Goal: Transaction & Acquisition: Purchase product/service

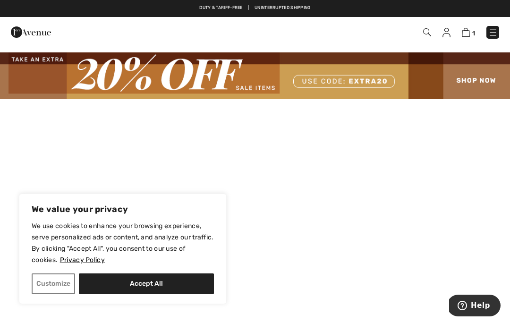
click at [175, 283] on button "Accept All" at bounding box center [146, 283] width 135 height 21
checkbox input "true"
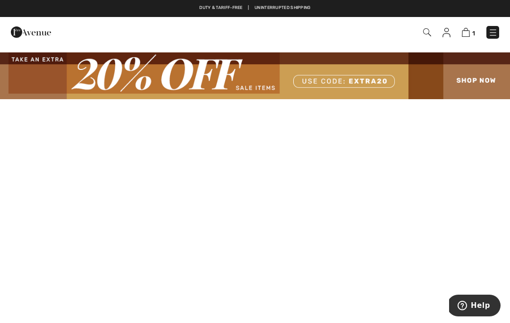
click at [491, 31] on img at bounding box center [492, 32] width 9 height 9
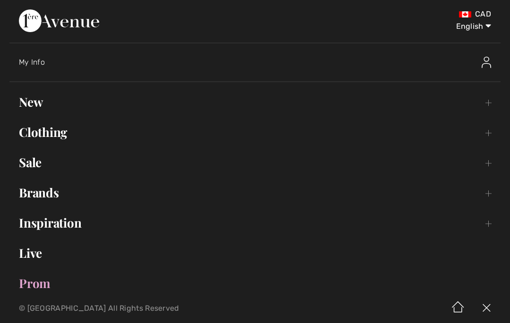
click at [482, 24] on select "English Français" at bounding box center [466, 24] width 49 height 28
click at [476, 25] on select "English Français" at bounding box center [466, 24] width 49 height 28
select select "/fr/"
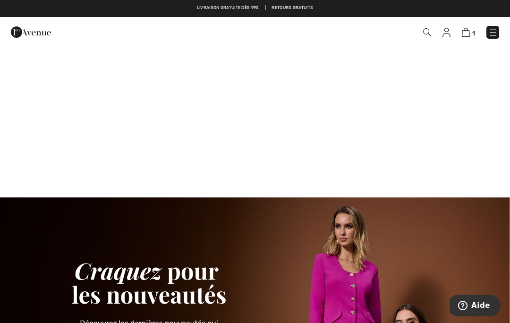
scroll to position [726, 0]
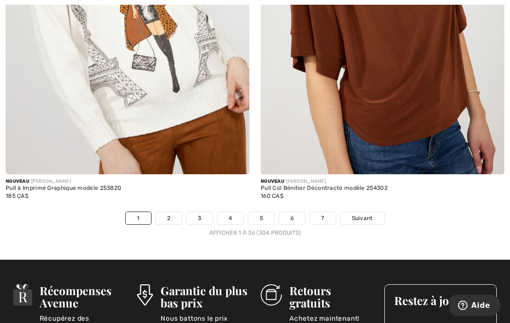
scroll to position [7555, 0]
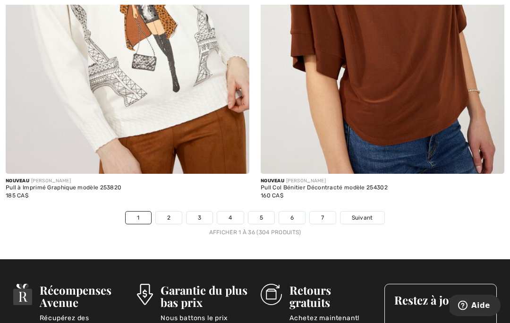
click at [364, 214] on span "Suivant" at bounding box center [362, 218] width 21 height 8
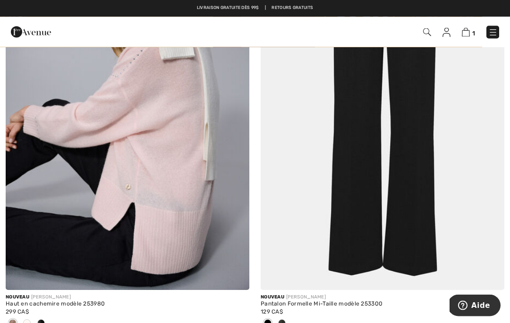
scroll to position [4446, 0]
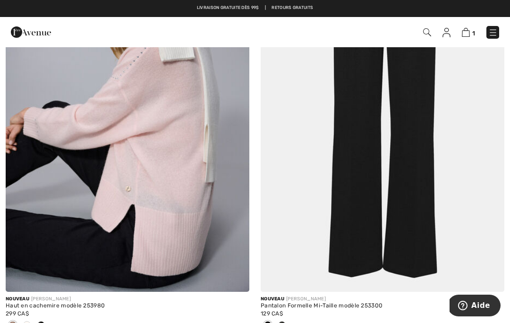
click at [54, 120] on img at bounding box center [127, 108] width 243 height 365
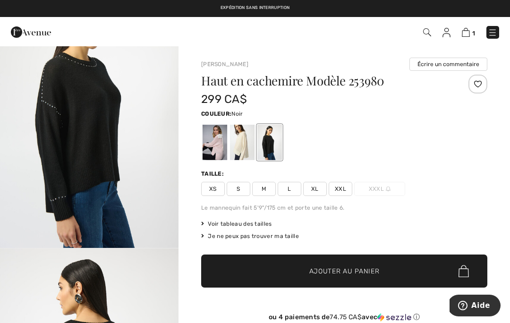
scroll to position [63, 0]
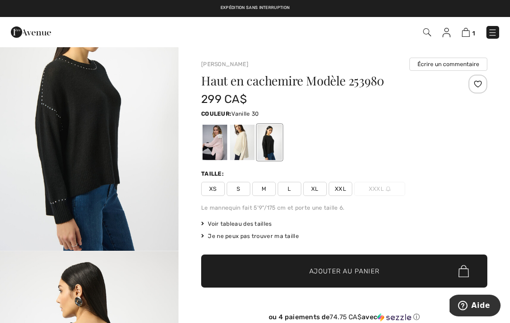
click at [247, 147] on div at bounding box center [242, 142] width 25 height 35
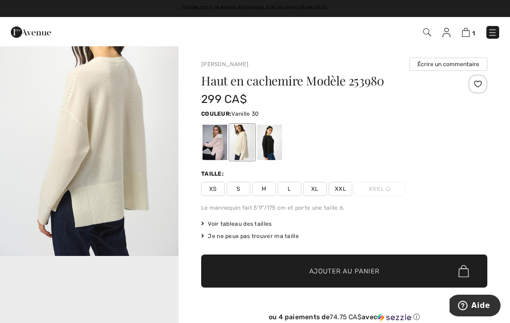
scroll to position [329, 0]
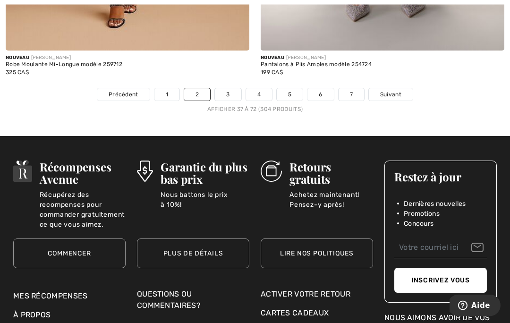
scroll to position [7694, 0]
click at [392, 90] on span "Suivant" at bounding box center [390, 94] width 21 height 8
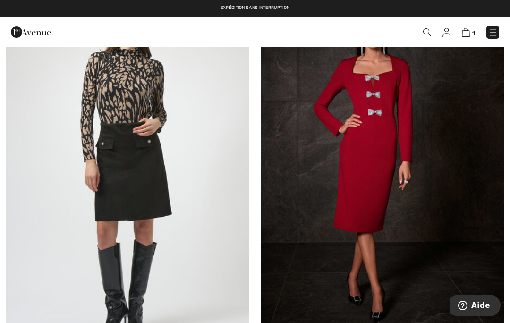
scroll to position [7373, 0]
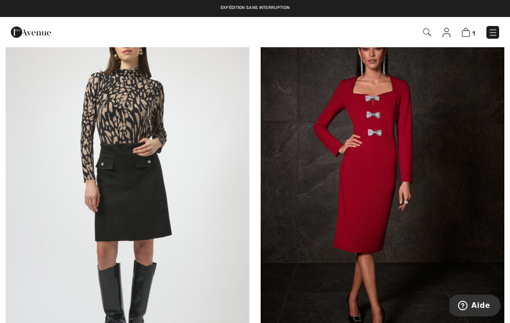
click at [491, 31] on img at bounding box center [492, 32] width 9 height 9
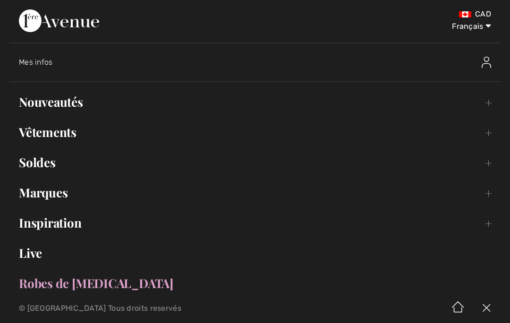
click at [59, 195] on link "Marques Open submenu" at bounding box center [254, 192] width 491 height 21
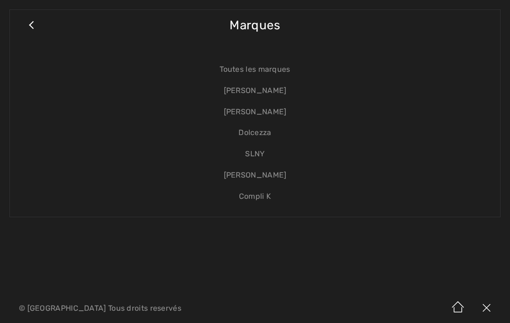
click at [265, 193] on link "Compli K" at bounding box center [254, 196] width 471 height 21
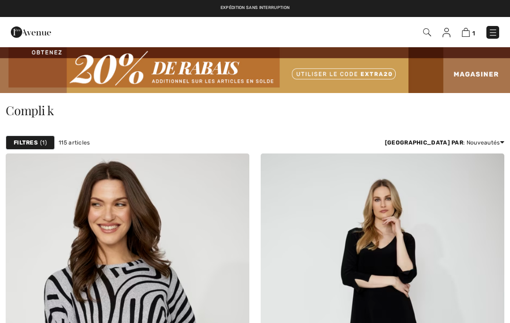
checkbox input "true"
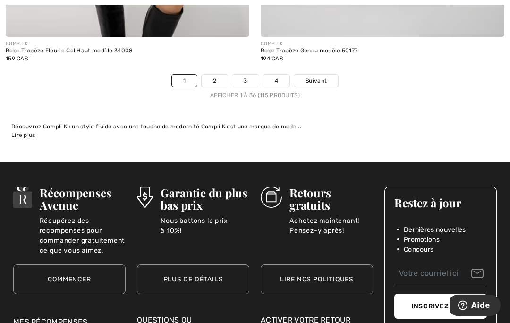
scroll to position [7563, 0]
click at [219, 76] on link "2" at bounding box center [215, 81] width 26 height 12
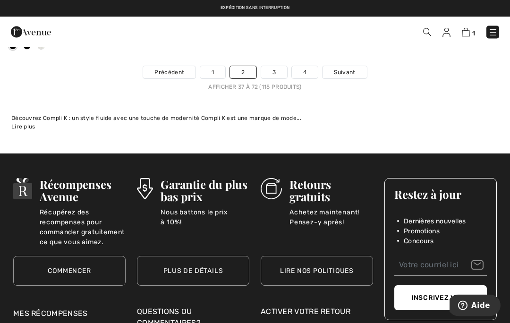
scroll to position [7665, 0]
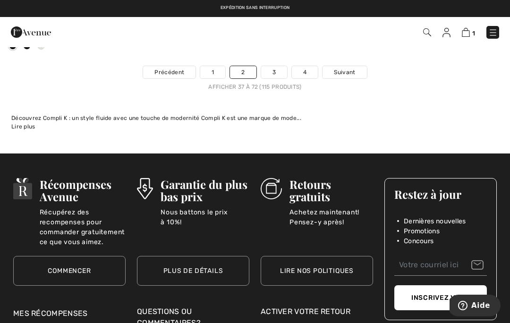
click at [277, 66] on link "3" at bounding box center [274, 72] width 26 height 12
click at [279, 25] on div "1 Commander" at bounding box center [359, 32] width 293 height 19
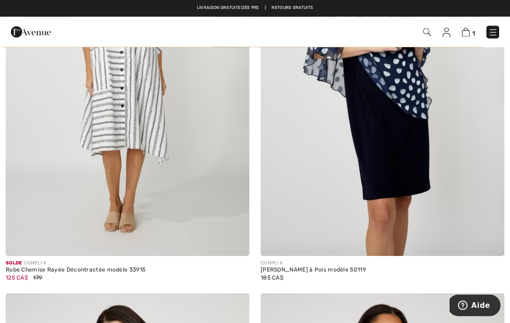
scroll to position [1888, 0]
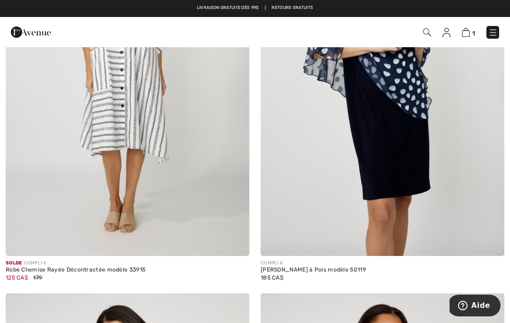
click at [493, 34] on img at bounding box center [492, 32] width 9 height 9
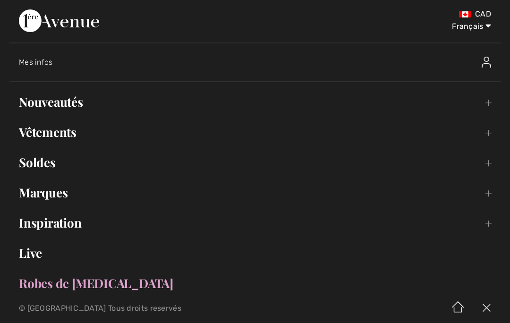
click at [37, 101] on link "Nouveautés Toggle submenu" at bounding box center [254, 102] width 491 height 21
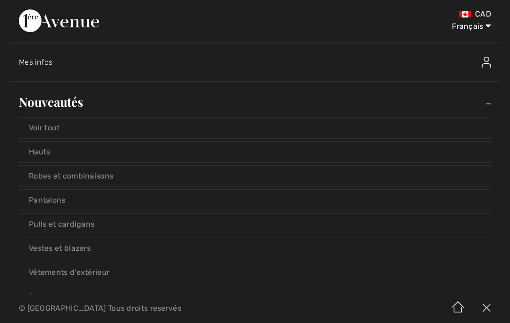
click at [41, 149] on link "Hauts" at bounding box center [254, 152] width 471 height 21
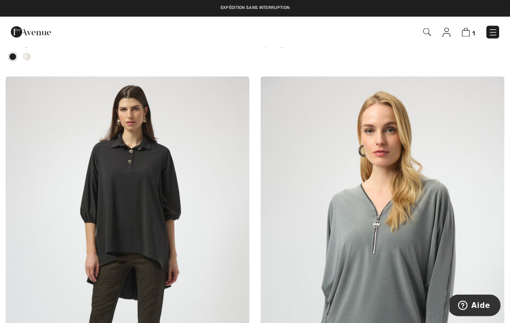
click at [492, 31] on img at bounding box center [492, 32] width 9 height 9
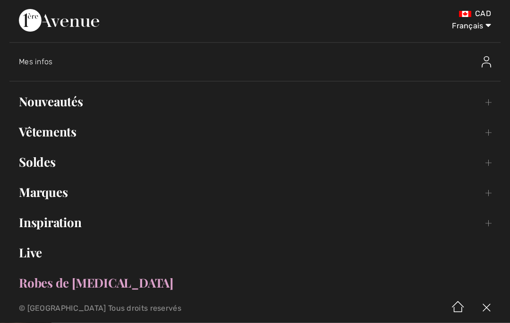
scroll to position [3478, 0]
click at [31, 132] on link "Vêtements Toggle submenu" at bounding box center [254, 132] width 491 height 21
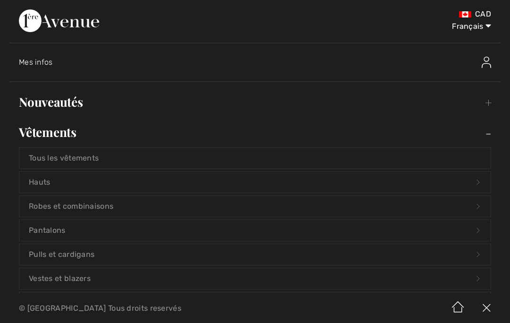
click at [263, 223] on link "Pantalons Open submenu" at bounding box center [254, 230] width 471 height 21
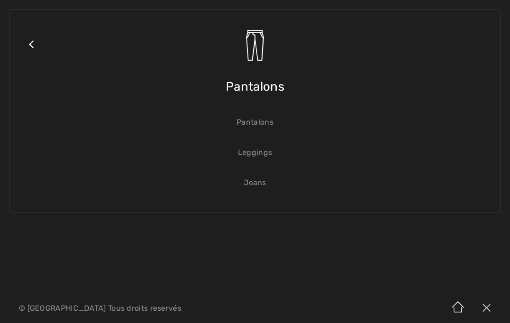
click at [274, 121] on link "Pantalons" at bounding box center [254, 122] width 471 height 21
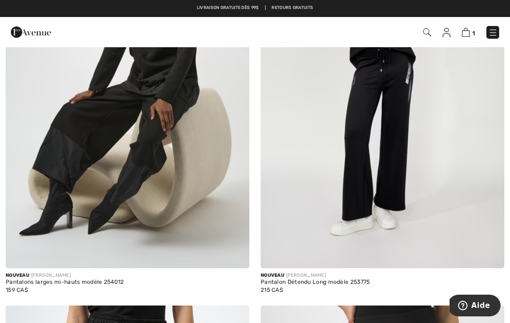
scroll to position [3229, 0]
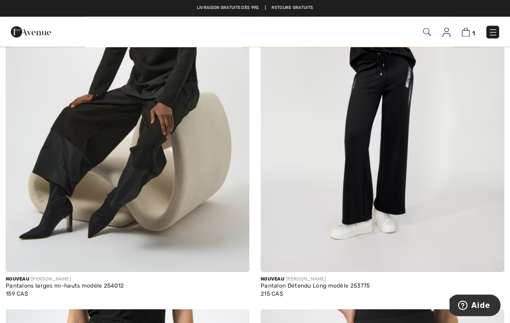
click at [453, 72] on img at bounding box center [381, 89] width 243 height 365
click at [452, 69] on img at bounding box center [381, 89] width 243 height 365
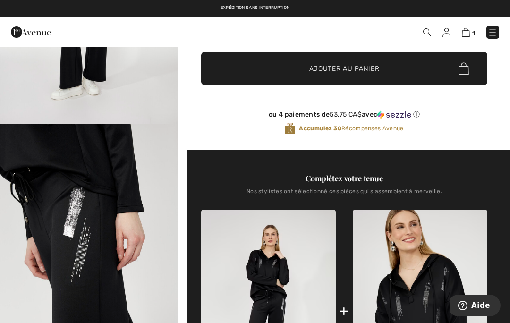
scroll to position [183, 0]
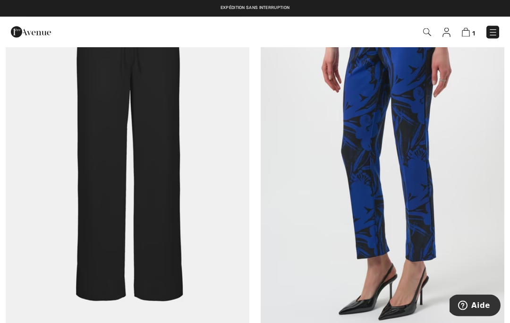
scroll to position [6111, 0]
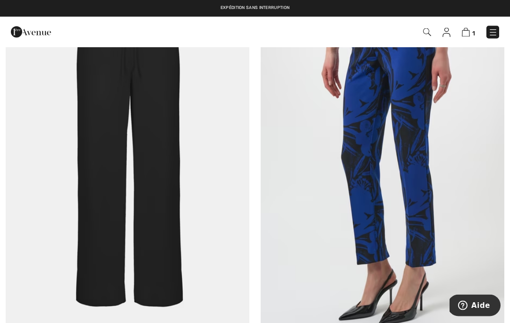
click at [90, 133] on img at bounding box center [127, 153] width 243 height 365
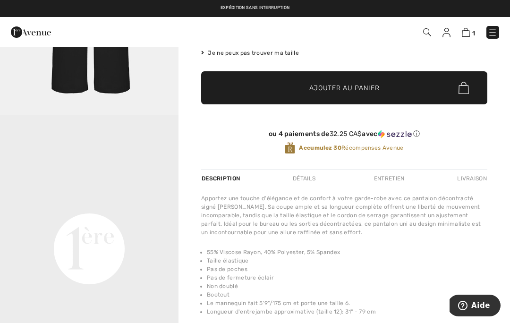
scroll to position [199, 0]
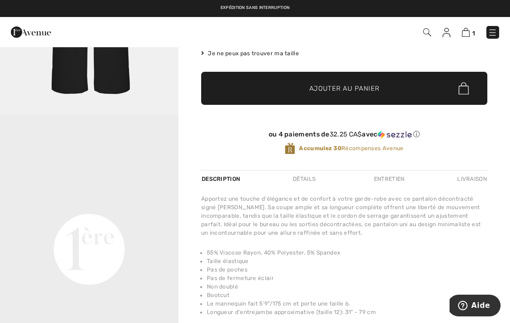
click at [395, 180] on div "Entretien" at bounding box center [389, 178] width 47 height 17
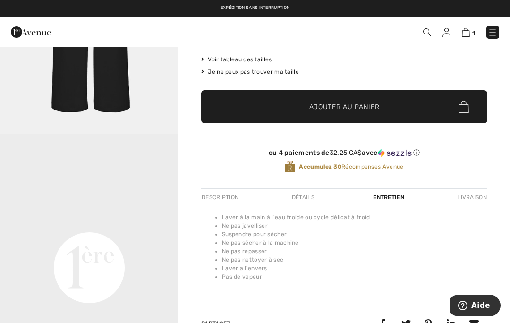
scroll to position [180, 0]
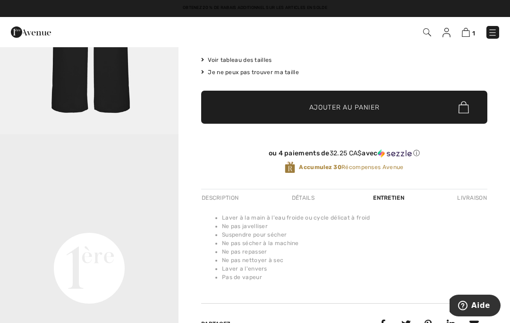
click at [315, 195] on div "Détails" at bounding box center [303, 197] width 39 height 17
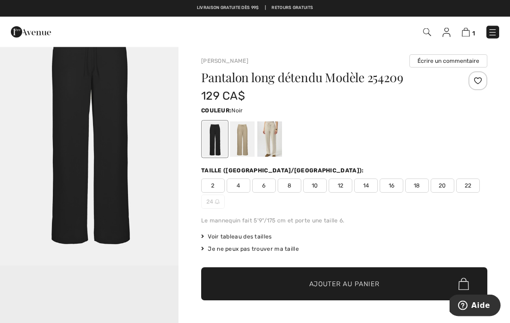
scroll to position [0, 0]
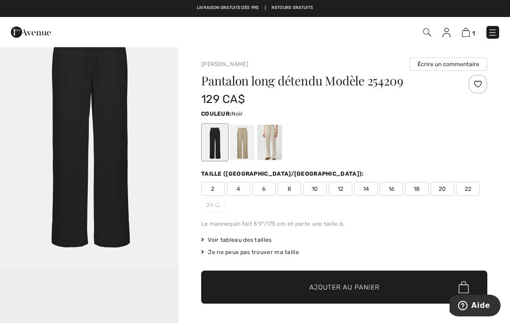
click at [391, 124] on div at bounding box center [344, 142] width 286 height 39
click at [245, 142] on div at bounding box center [242, 142] width 25 height 35
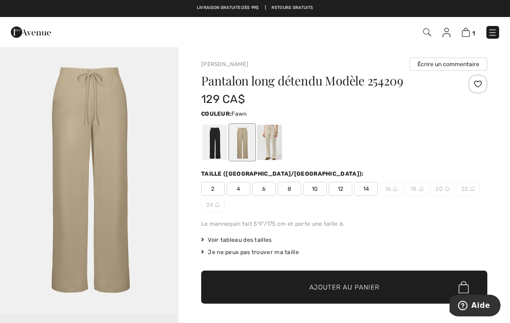
click at [371, 126] on div at bounding box center [344, 142] width 286 height 39
click at [217, 147] on div at bounding box center [214, 142] width 25 height 35
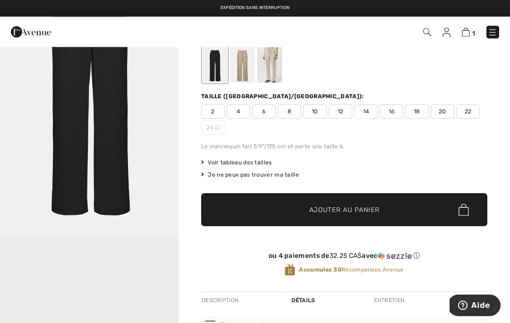
scroll to position [77, 0]
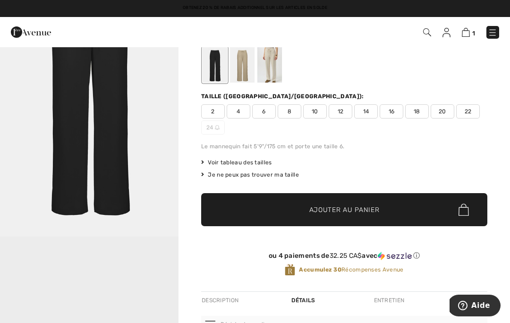
click at [260, 162] on span "Voir tableau des tailles" at bounding box center [236, 162] width 71 height 8
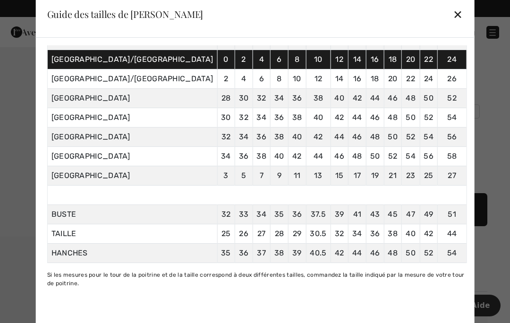
scroll to position [74, 0]
click at [453, 24] on div "✕" at bounding box center [458, 14] width 10 height 20
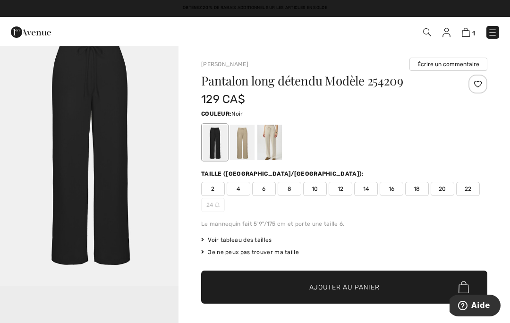
scroll to position [0, 0]
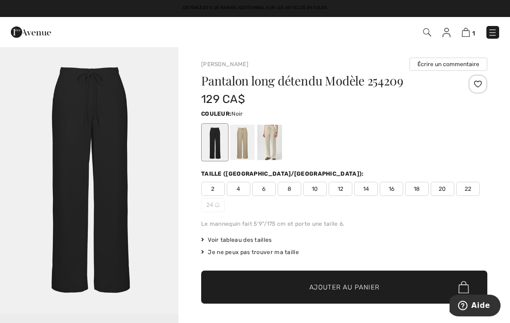
click at [395, 186] on span "16" at bounding box center [391, 189] width 24 height 14
click at [341, 281] on span "✔ Ajouté au panier Ajouter au panier" at bounding box center [344, 286] width 286 height 33
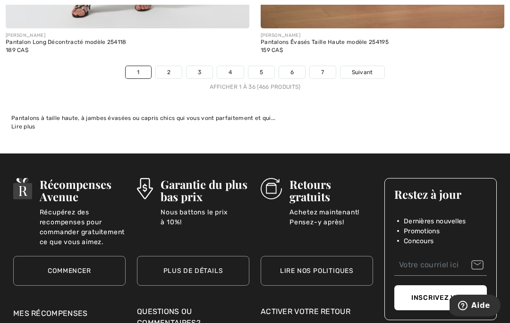
scroll to position [7644, 0]
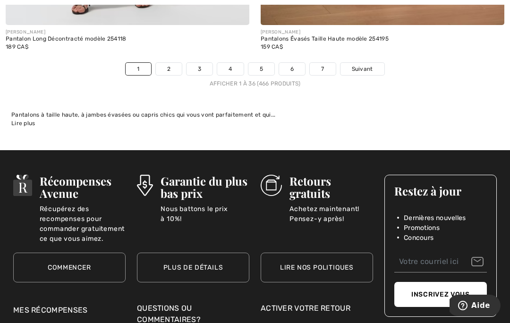
click at [362, 65] on span "Suivant" at bounding box center [362, 69] width 21 height 8
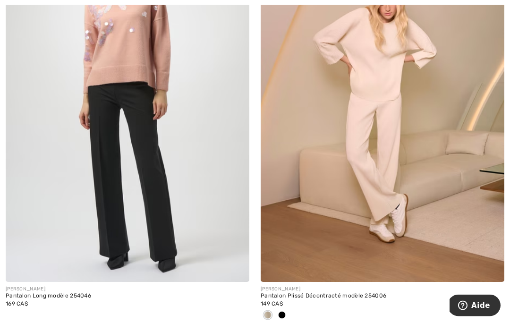
scroll to position [1916, 0]
click at [390, 151] on img at bounding box center [381, 98] width 243 height 365
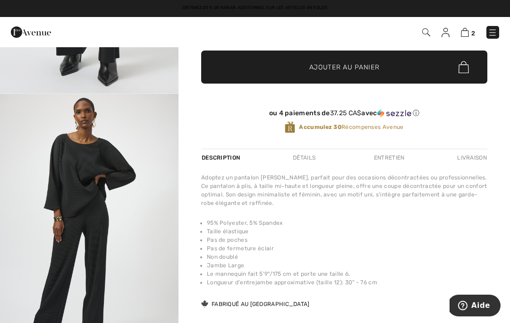
scroll to position [212, 0]
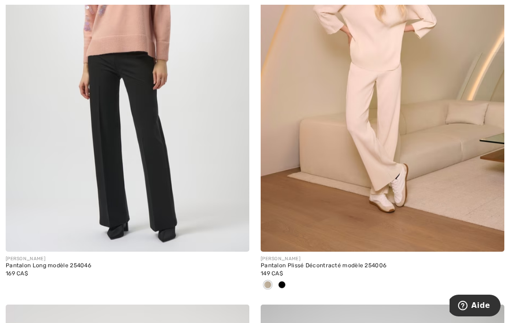
scroll to position [1947, 0]
click at [432, 106] on img at bounding box center [381, 68] width 243 height 365
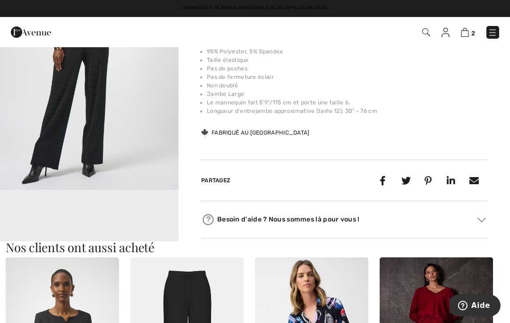
scroll to position [376, 0]
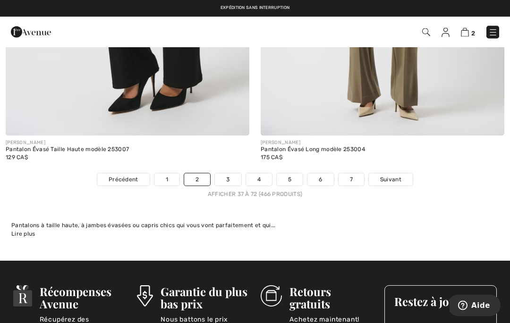
scroll to position [7565, 0]
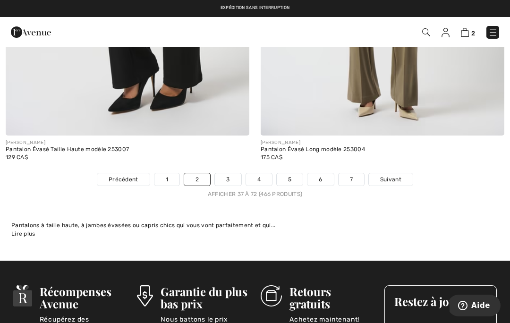
click at [230, 173] on link "3" at bounding box center [228, 179] width 26 height 12
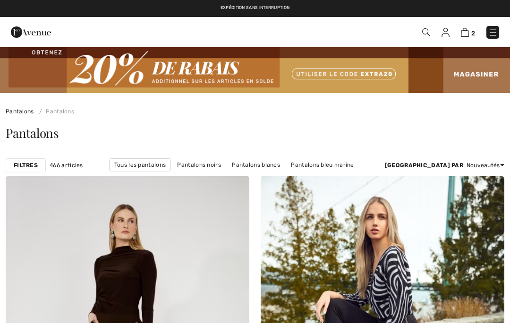
checkbox input "true"
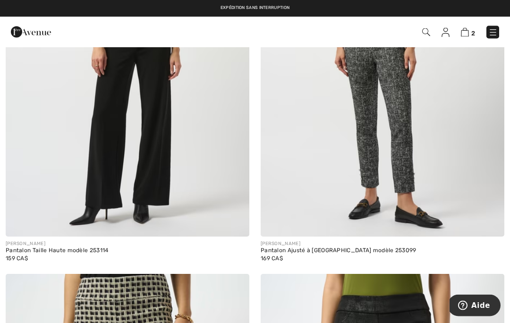
scroll to position [4070, 0]
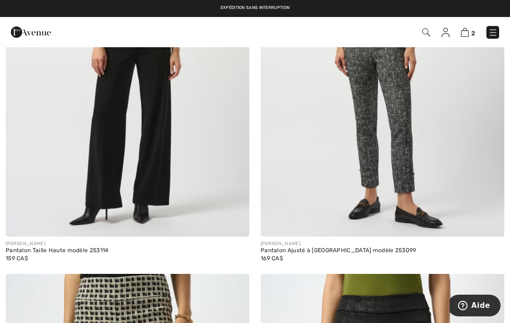
click at [401, 88] on img at bounding box center [381, 53] width 243 height 365
click at [413, 67] on img at bounding box center [381, 53] width 243 height 365
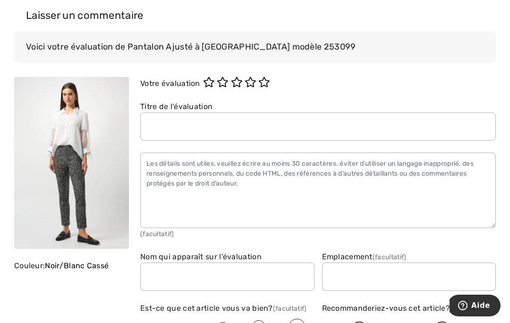
scroll to position [-1, 0]
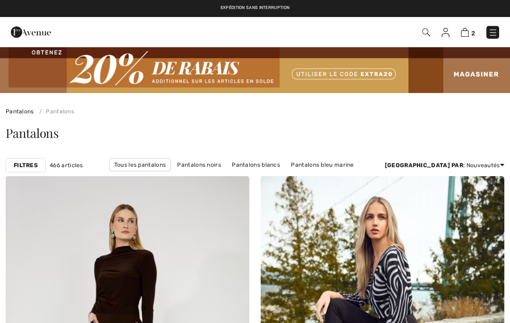
checkbox input "true"
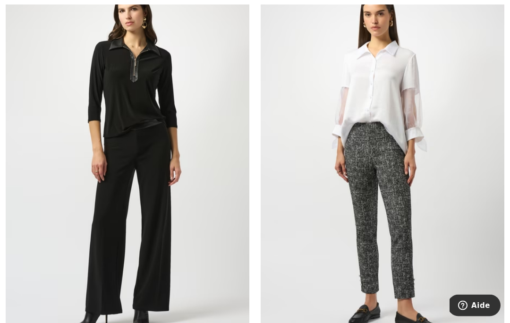
scroll to position [3964, 0]
click at [366, 177] on img at bounding box center [381, 159] width 243 height 365
click at [386, 120] on img at bounding box center [381, 159] width 243 height 365
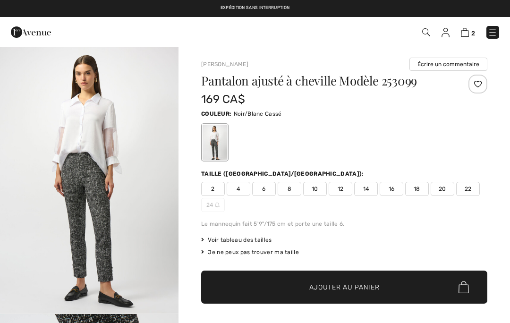
checkbox input "true"
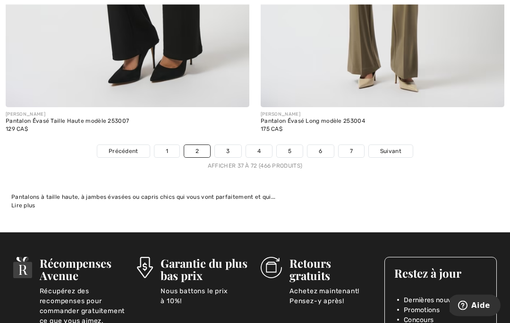
scroll to position [7596, 0]
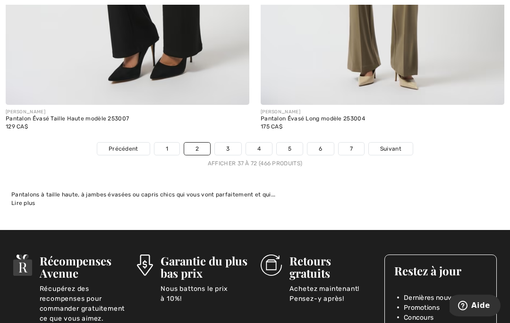
click at [230, 143] on link "3" at bounding box center [228, 149] width 26 height 12
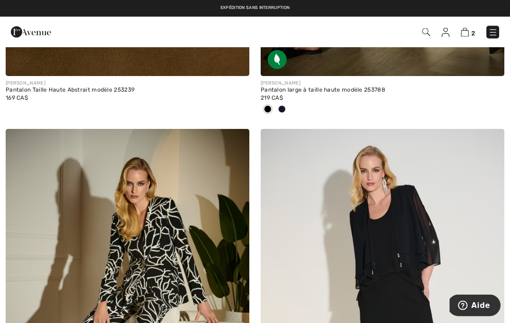
scroll to position [5937, 0]
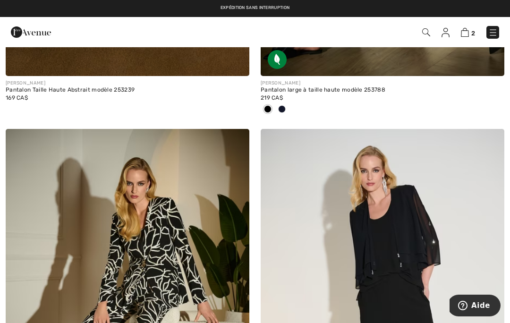
click at [367, 87] on div "Pantalon large à taille haute modèle 253788" at bounding box center [381, 90] width 243 height 7
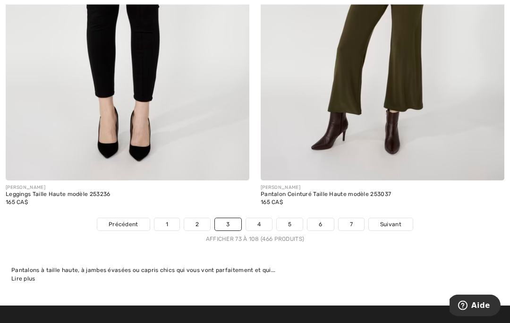
scroll to position [7458, 0]
click at [391, 220] on span "Suivant" at bounding box center [390, 224] width 21 height 8
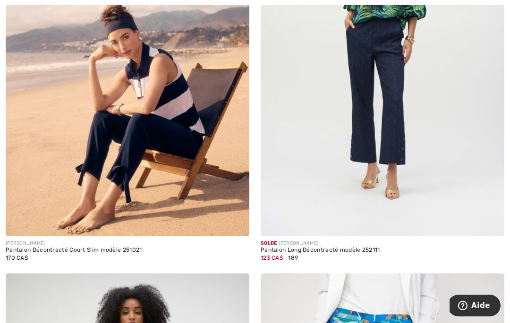
scroll to position [2821, 0]
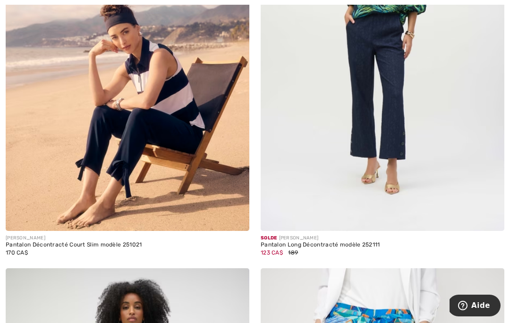
click at [398, 86] on img at bounding box center [381, 48] width 243 height 365
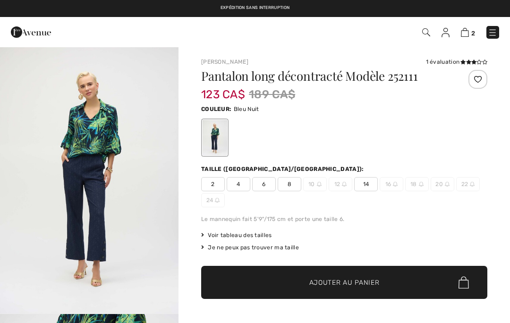
checkbox input "true"
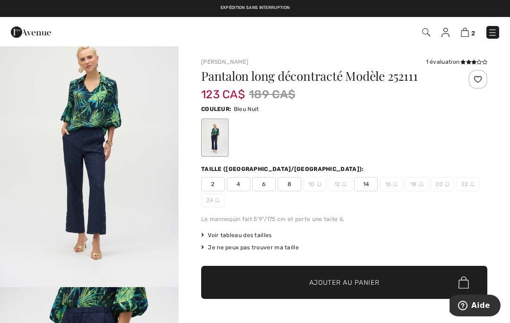
scroll to position [17, 0]
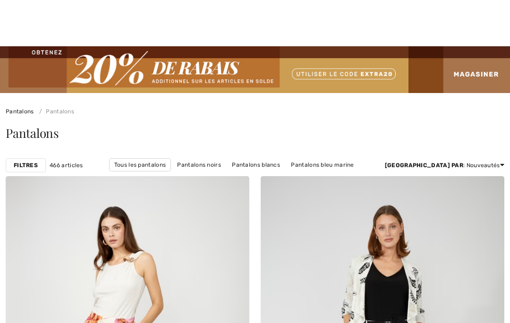
checkbox input "true"
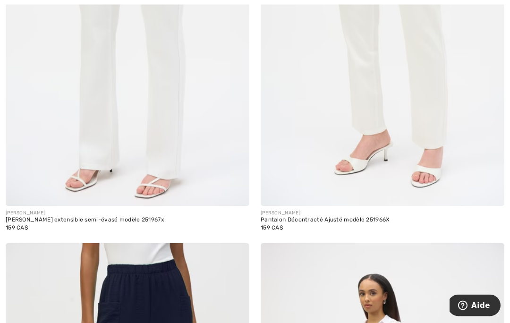
scroll to position [5374, 0]
click at [38, 118] on img at bounding box center [127, 22] width 243 height 365
click at [100, 72] on img at bounding box center [127, 22] width 243 height 365
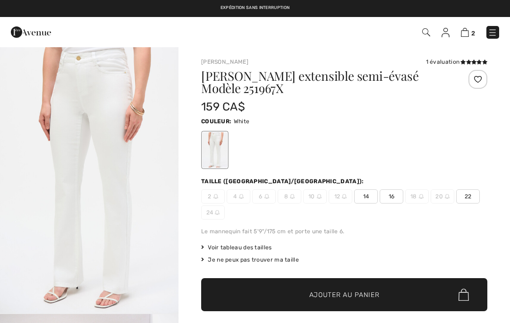
checkbox input "true"
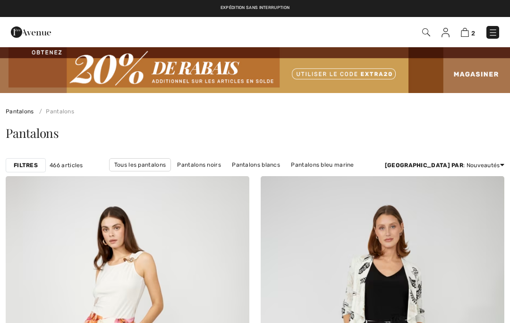
scroll to position [5415, 0]
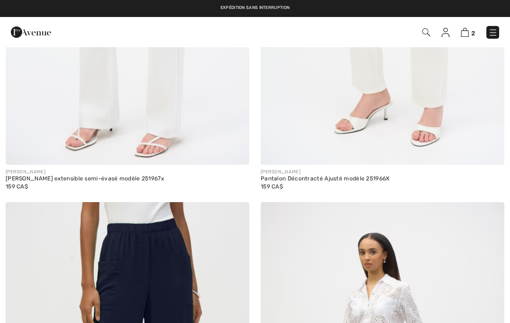
checkbox input "true"
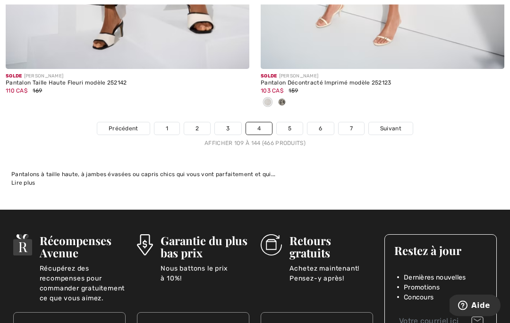
scroll to position [7593, 0]
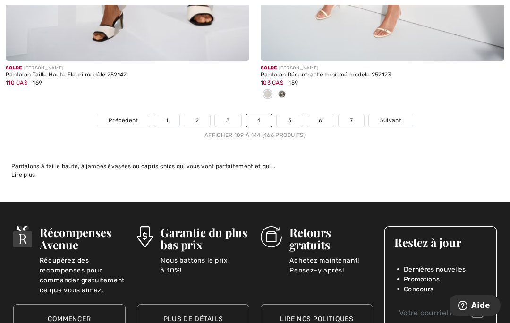
click at [390, 116] on span "Suivant" at bounding box center [390, 120] width 21 height 8
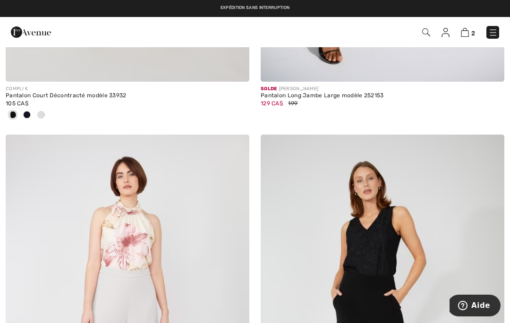
scroll to position [2984, 0]
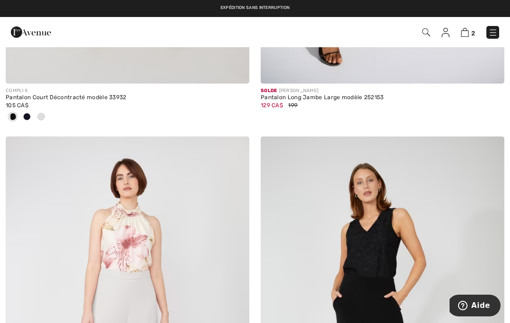
click at [492, 31] on img at bounding box center [492, 32] width 9 height 9
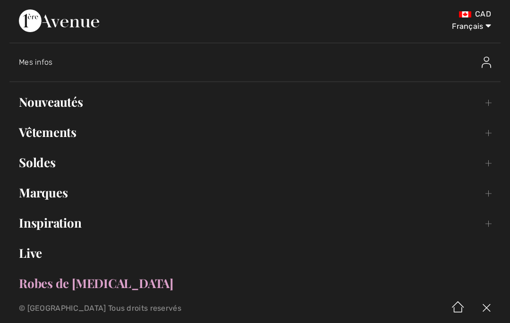
click at [37, 134] on link "Vêtements Toggle submenu" at bounding box center [254, 132] width 491 height 21
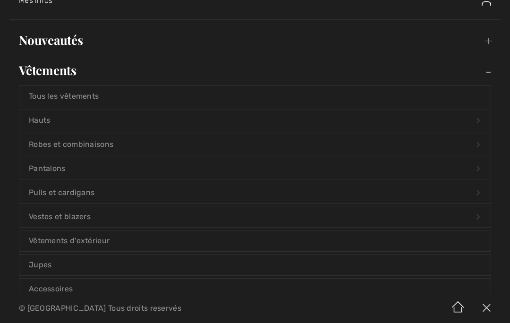
scroll to position [71, 0]
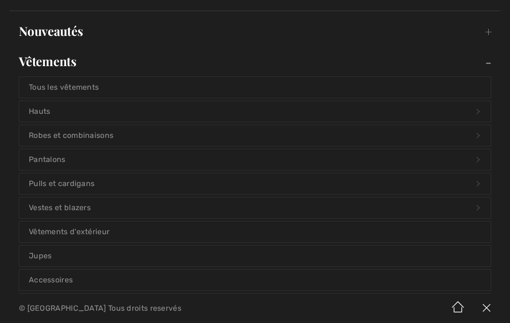
click at [31, 116] on link "Hauts Open submenu" at bounding box center [254, 111] width 471 height 21
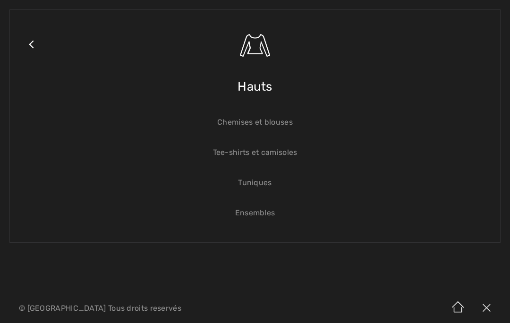
click at [263, 84] on span "Hauts" at bounding box center [254, 87] width 35 height 34
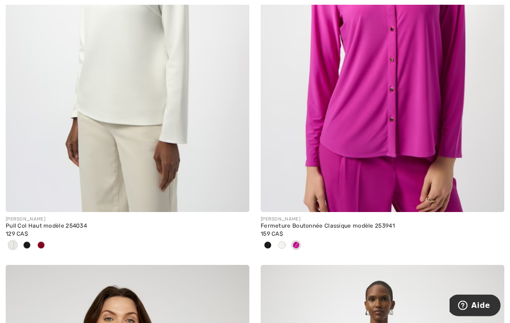
scroll to position [4134, 0]
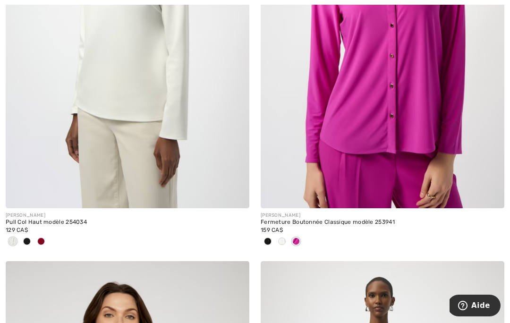
click at [36, 241] on div at bounding box center [41, 242] width 14 height 16
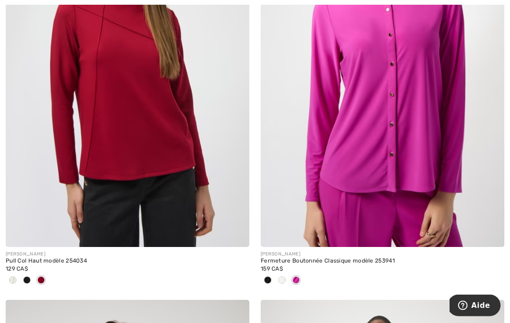
scroll to position [4095, 0]
click at [22, 274] on div at bounding box center [27, 281] width 14 height 16
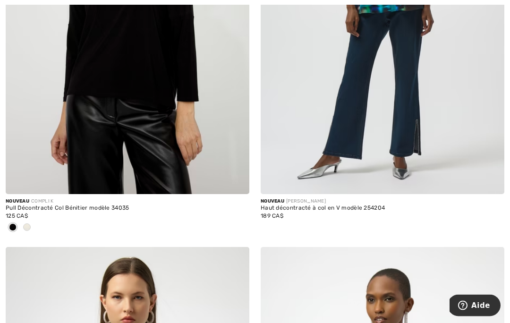
scroll to position [4566, 0]
click at [20, 225] on div at bounding box center [27, 228] width 14 height 16
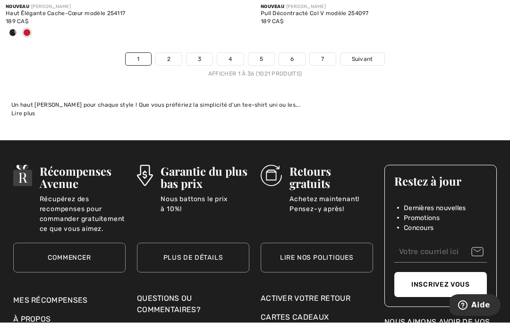
scroll to position [7721, 0]
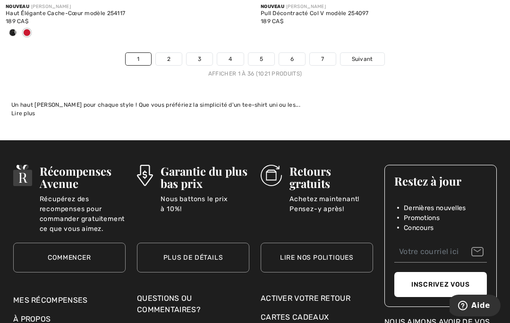
click at [167, 53] on link "2" at bounding box center [169, 59] width 26 height 12
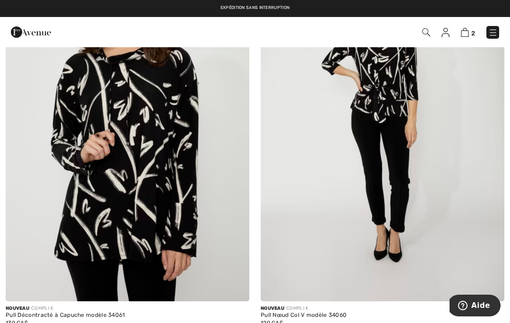
scroll to position [244, 0]
click at [75, 114] on img at bounding box center [127, 118] width 243 height 365
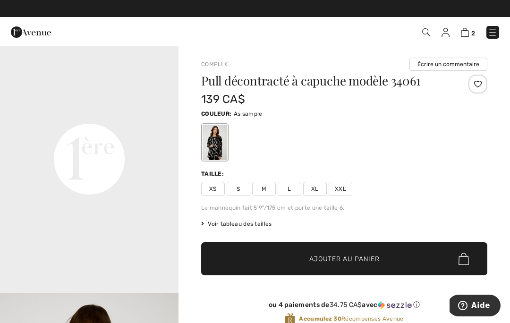
scroll to position [550, 0]
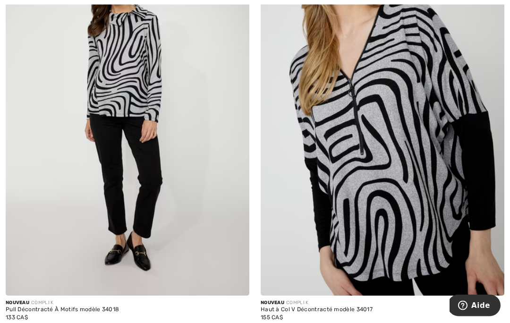
scroll to position [1458, 0]
click at [99, 111] on img at bounding box center [127, 112] width 243 height 365
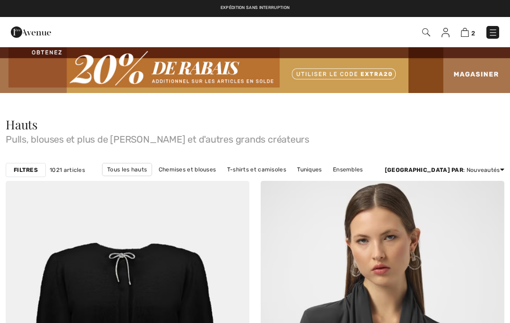
scroll to position [7762, 0]
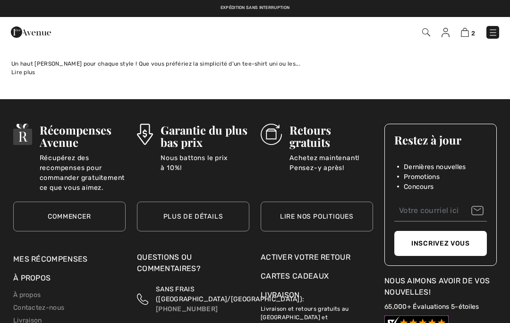
checkbox input "true"
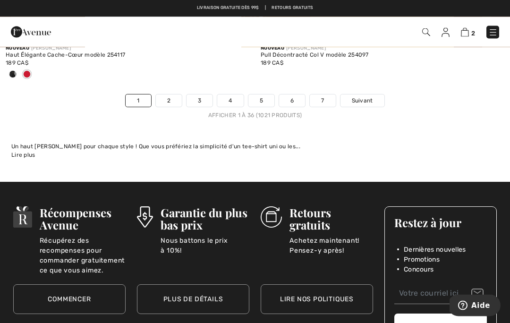
scroll to position [7678, 0]
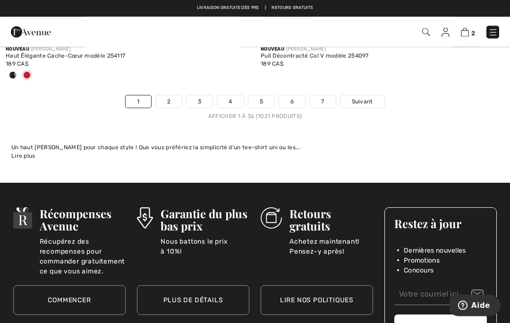
click at [200, 96] on link "3" at bounding box center [199, 102] width 26 height 12
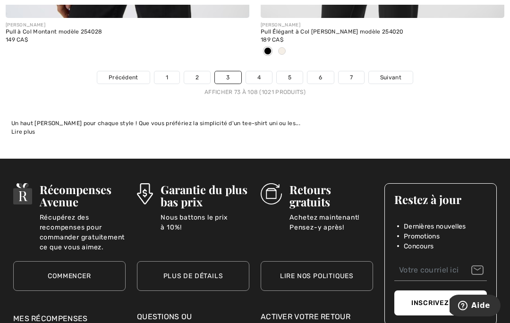
scroll to position [7716, 0]
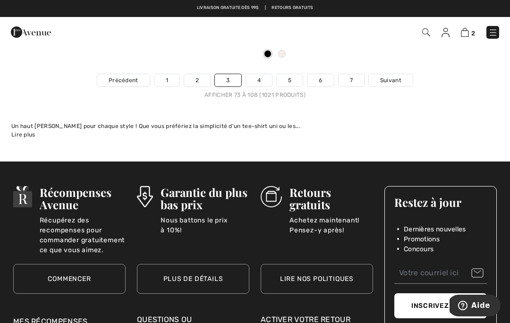
click at [260, 76] on link "4" at bounding box center [259, 80] width 26 height 12
click at [260, 35] on span "2" at bounding box center [359, 32] width 279 height 13
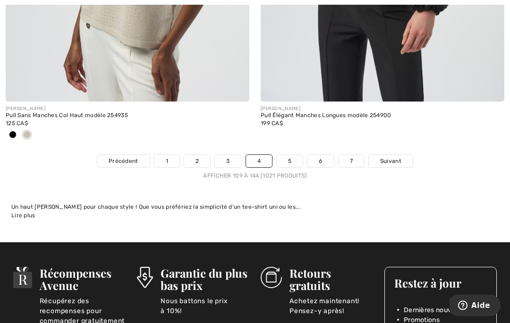
scroll to position [7635, 0]
click at [292, 155] on link "5" at bounding box center [290, 161] width 26 height 12
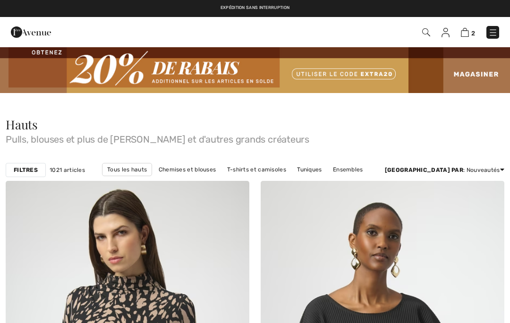
checkbox input "true"
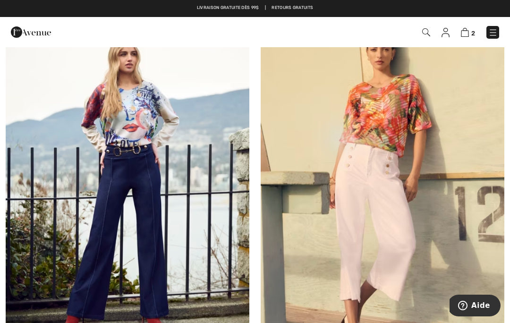
scroll to position [4735, 0]
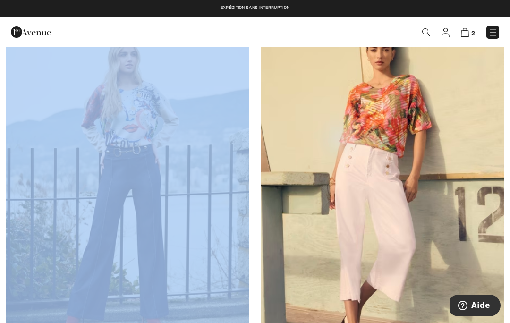
click at [30, 106] on img at bounding box center [127, 182] width 243 height 365
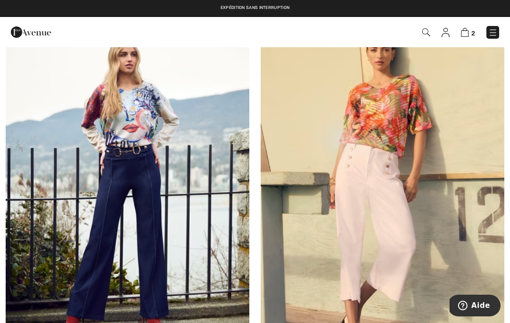
click at [145, 109] on img at bounding box center [127, 182] width 243 height 365
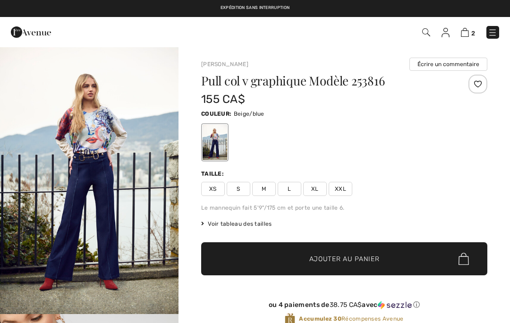
checkbox input "true"
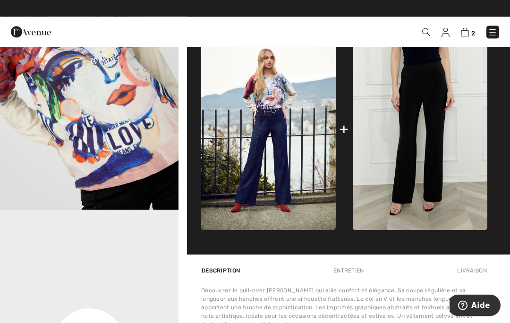
scroll to position [372, 0]
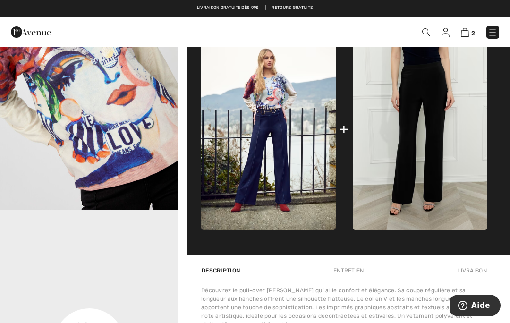
click at [299, 136] on img at bounding box center [268, 129] width 134 height 202
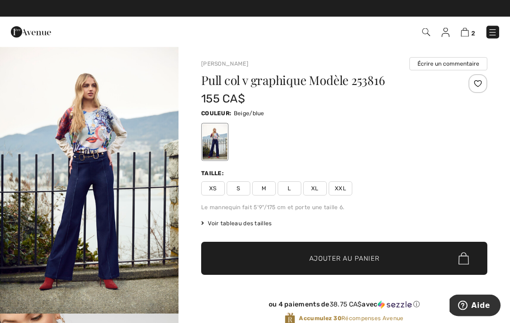
scroll to position [0, 0]
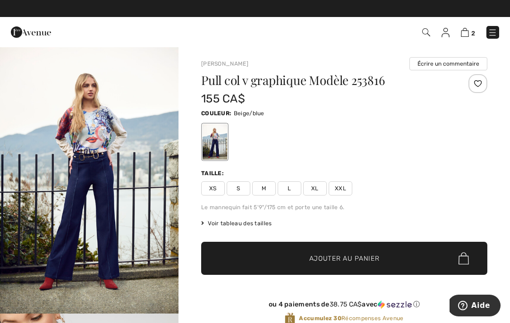
click at [316, 188] on span "XL" at bounding box center [315, 188] width 24 height 14
click at [337, 255] on span "Ajouter au panier" at bounding box center [344, 258] width 70 height 10
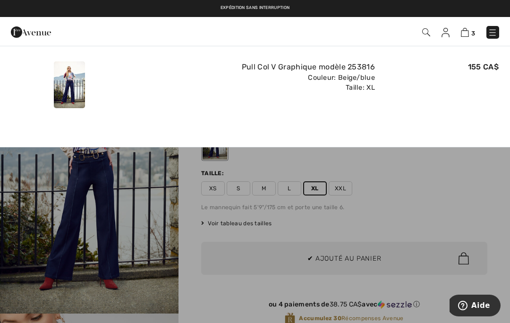
scroll to position [0, 0]
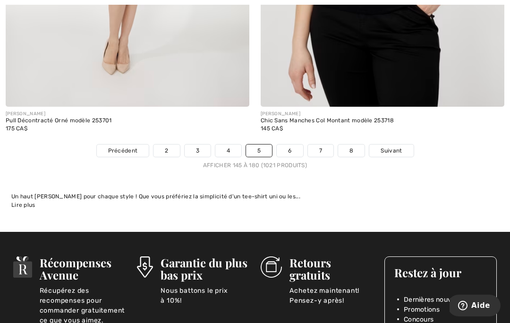
scroll to position [7567, 0]
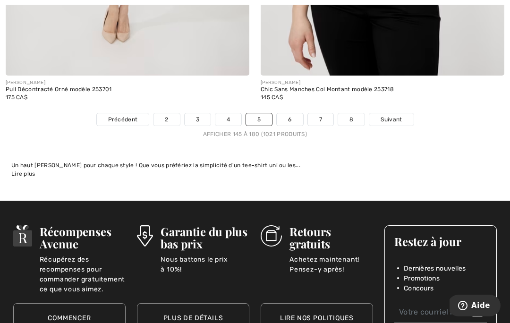
click at [296, 113] on link "6" at bounding box center [290, 119] width 26 height 12
click at [295, 113] on link "6" at bounding box center [290, 119] width 26 height 12
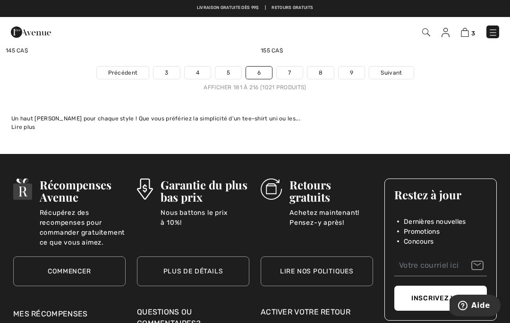
scroll to position [7689, 0]
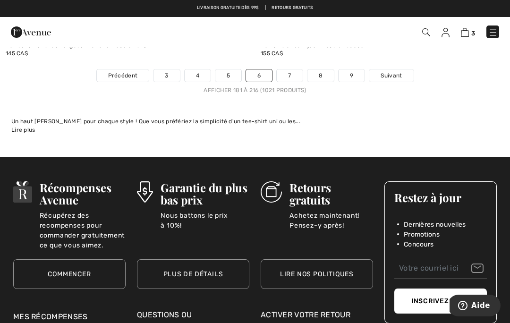
click at [293, 69] on link "7" at bounding box center [289, 75] width 25 height 12
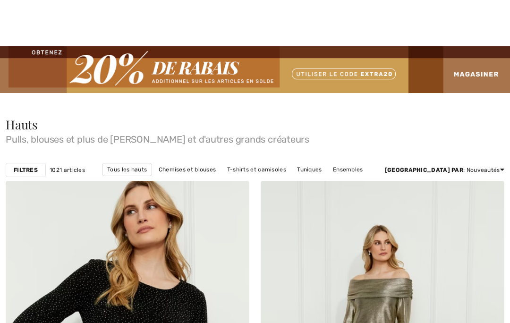
checkbox input "true"
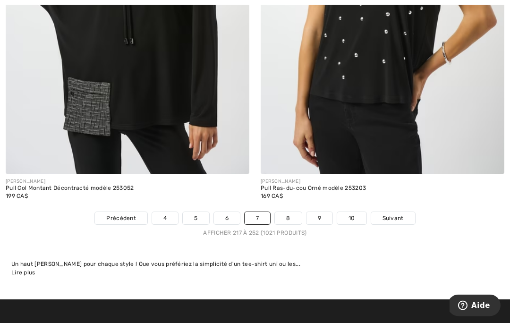
scroll to position [7457, 0]
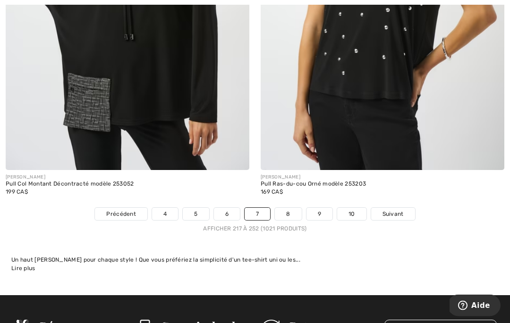
click at [292, 208] on link "8" at bounding box center [288, 214] width 26 height 12
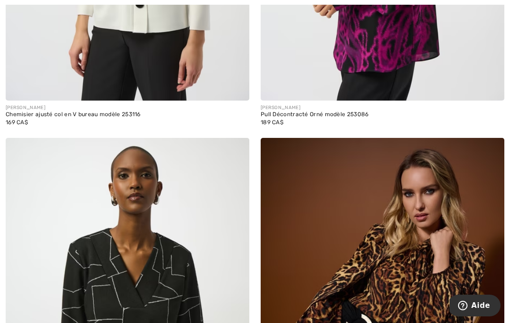
scroll to position [4598, 0]
